Goal: Task Accomplishment & Management: Manage account settings

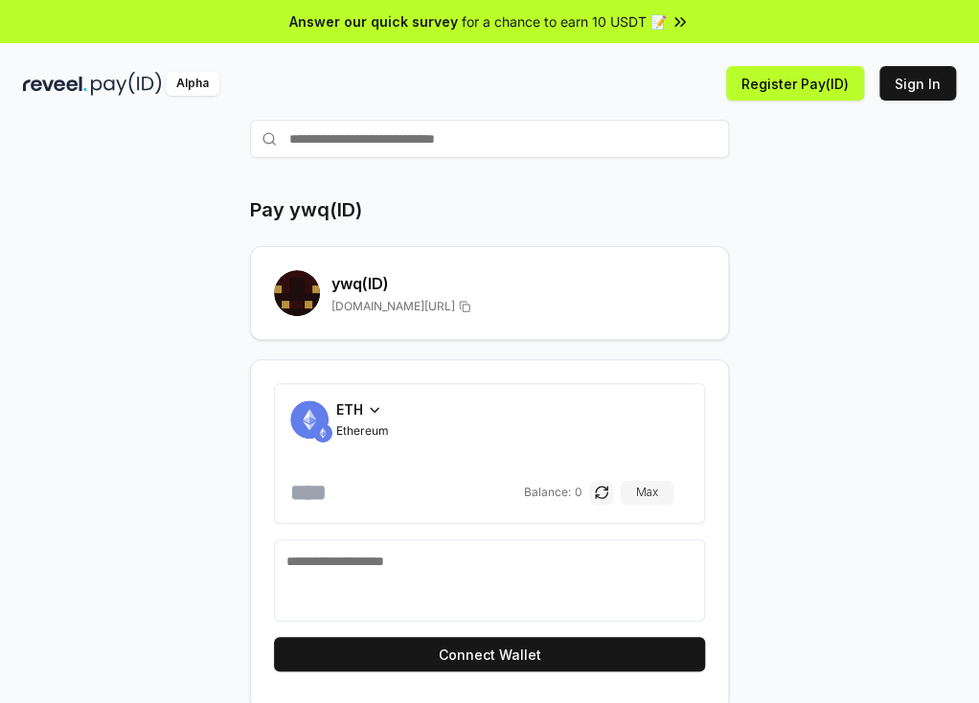
click at [371, 408] on icon at bounding box center [375, 410] width 8 height 4
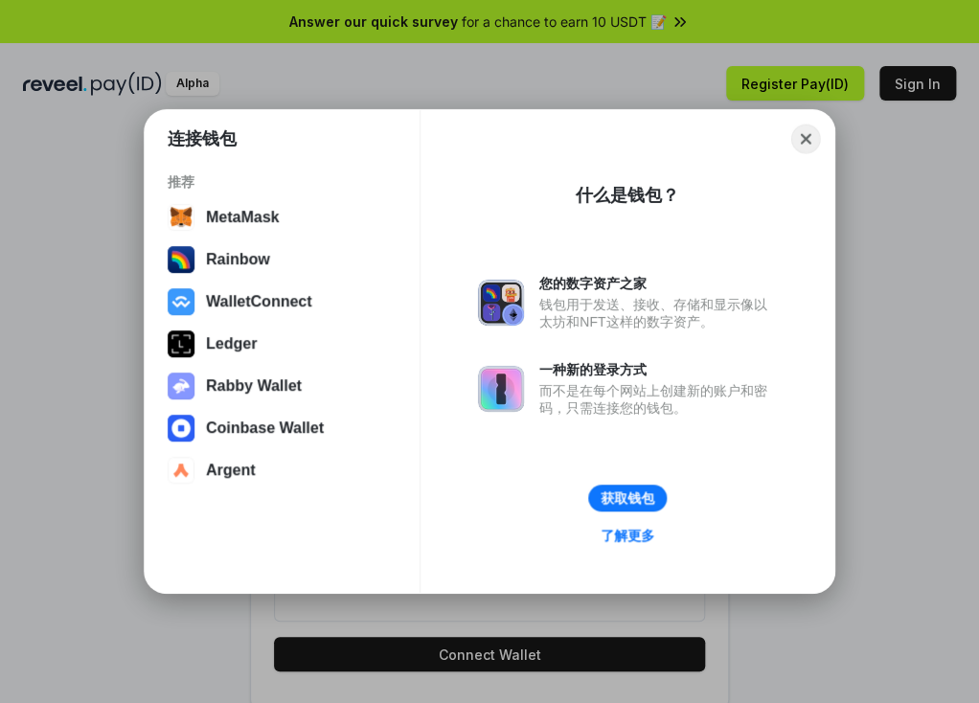
click at [805, 136] on button "Close" at bounding box center [806, 140] width 30 height 30
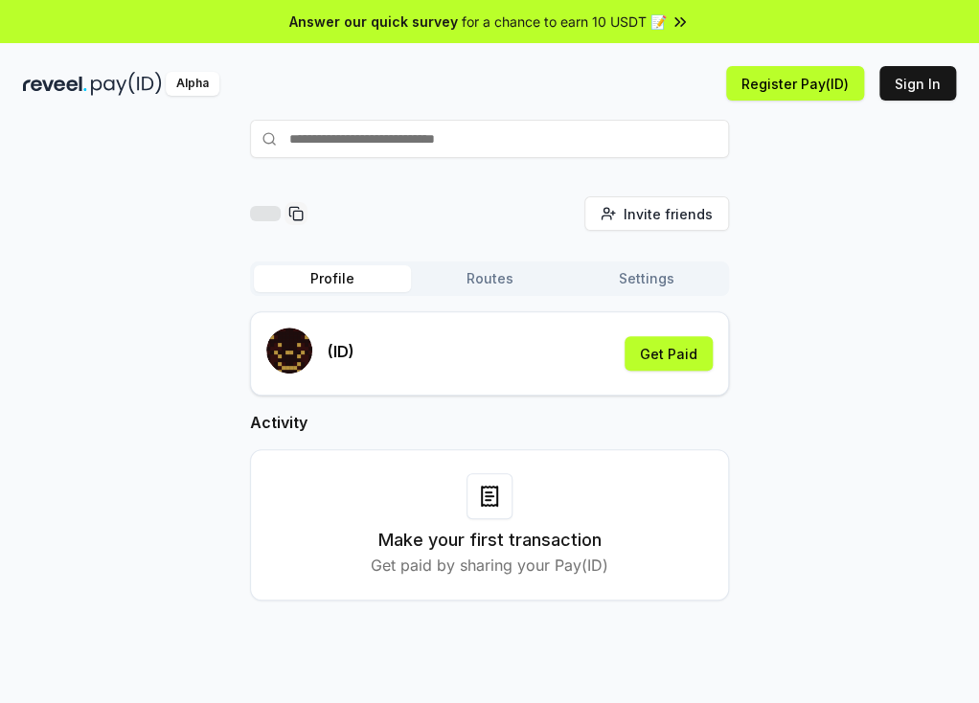
click at [330, 138] on input "text" at bounding box center [489, 139] width 479 height 38
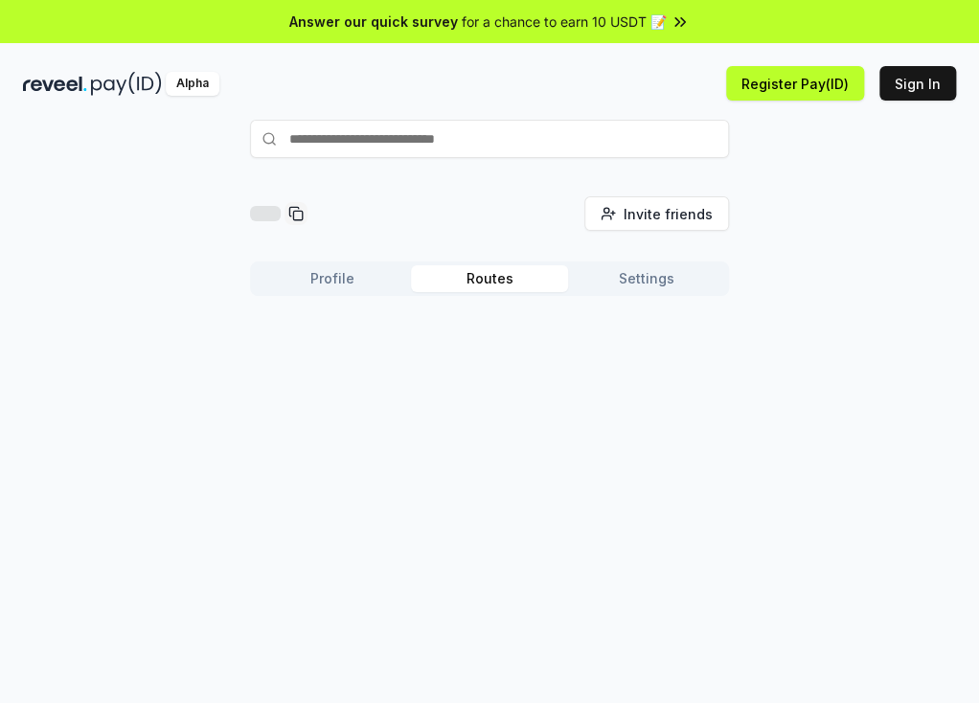
click at [523, 279] on button "Routes" at bounding box center [489, 278] width 157 height 27
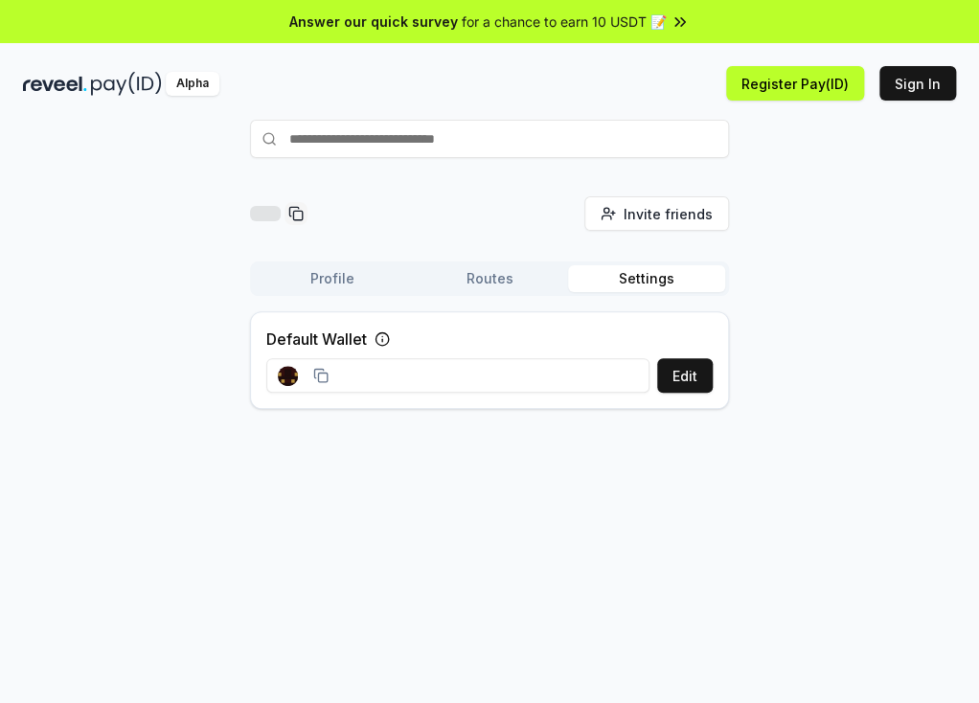
click at [645, 278] on button "Settings" at bounding box center [646, 278] width 157 height 27
